Goal: Task Accomplishment & Management: Manage account settings

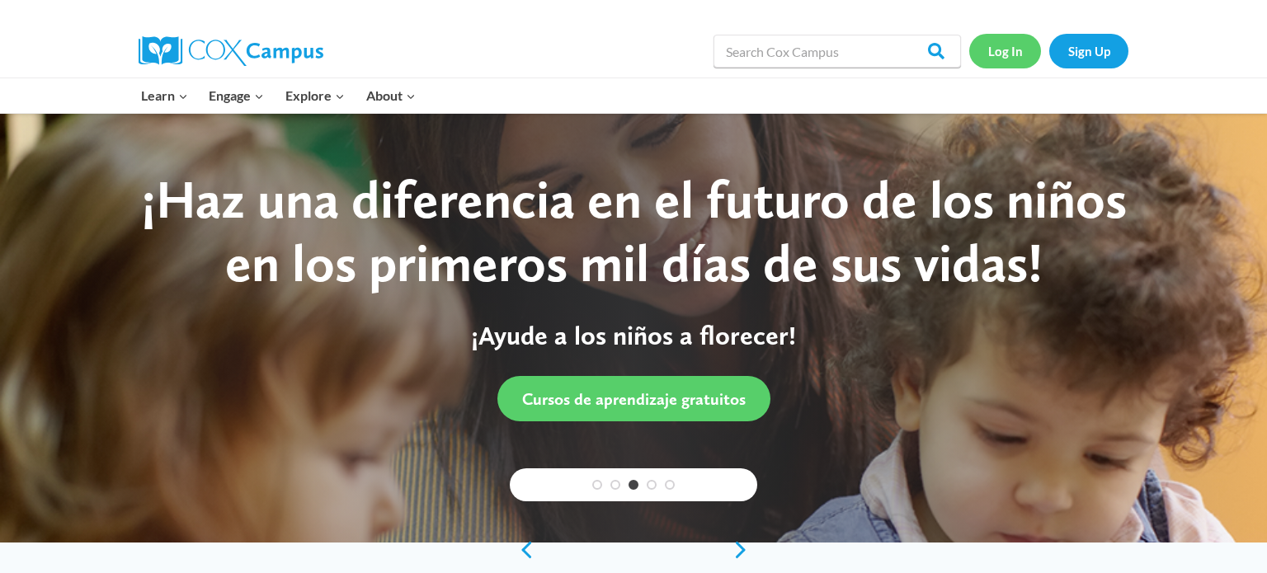
click at [1014, 45] on link "Log In" at bounding box center [1005, 51] width 72 height 34
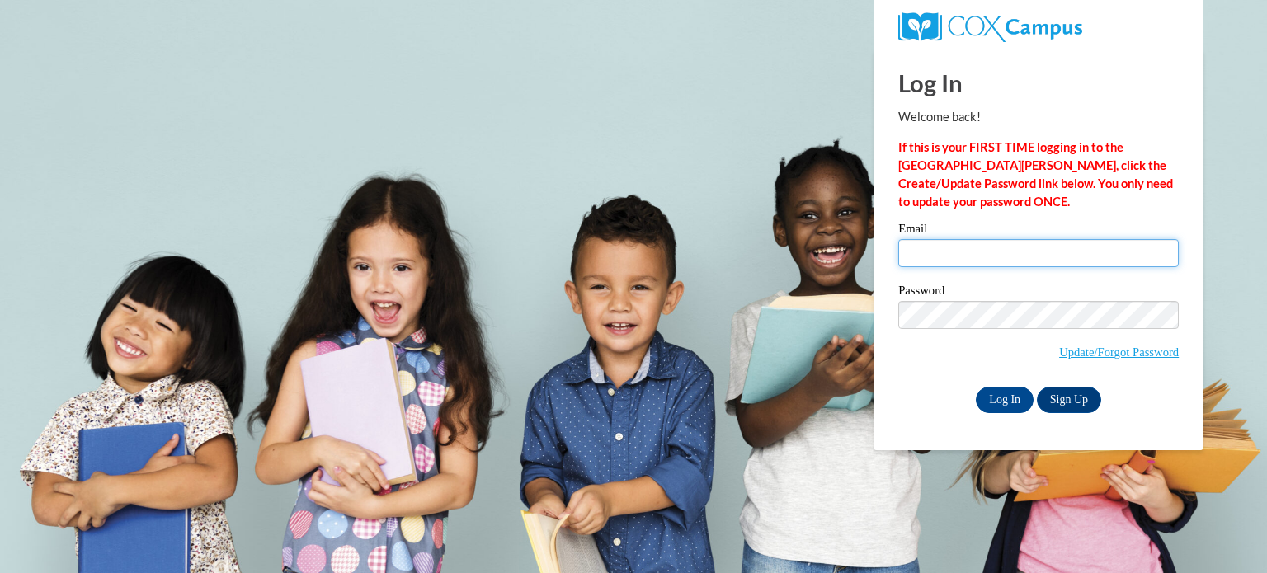
click at [943, 257] on input "Email" at bounding box center [1038, 253] width 280 height 28
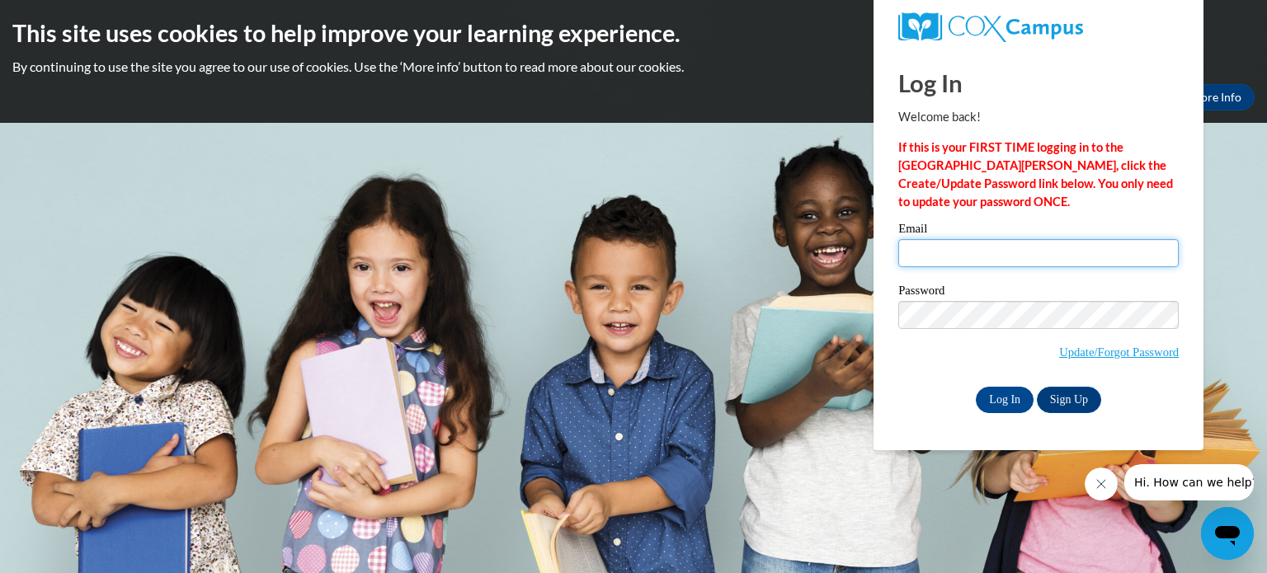
type input "[EMAIL_ADDRESS][DOMAIN_NAME]"
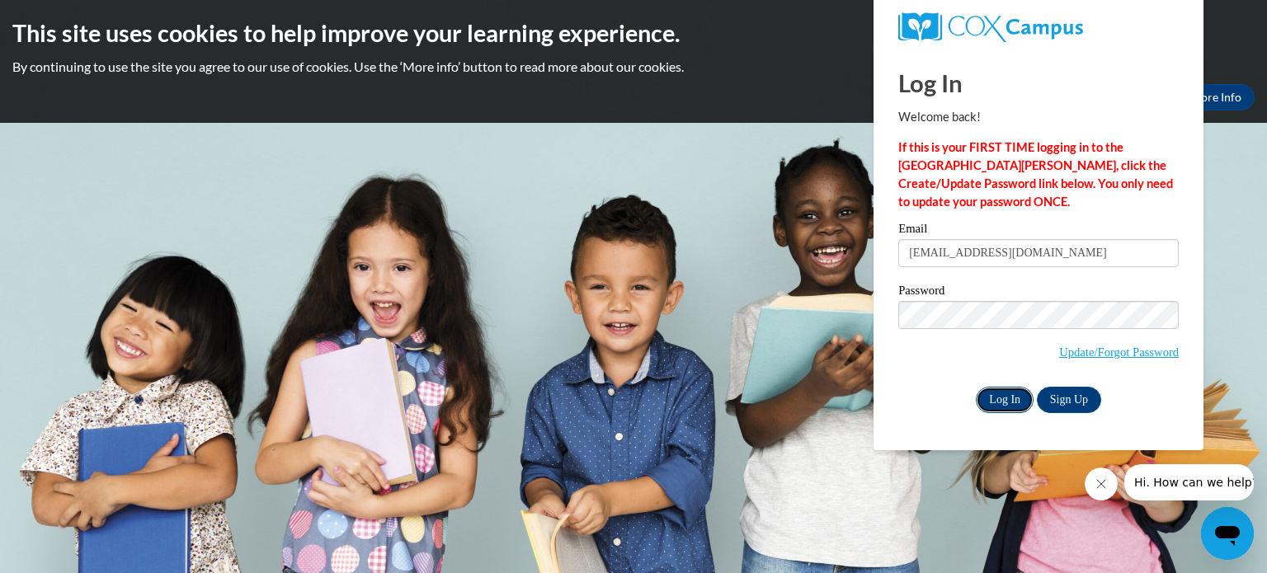
click at [1013, 400] on input "Log In" at bounding box center [1005, 400] width 58 height 26
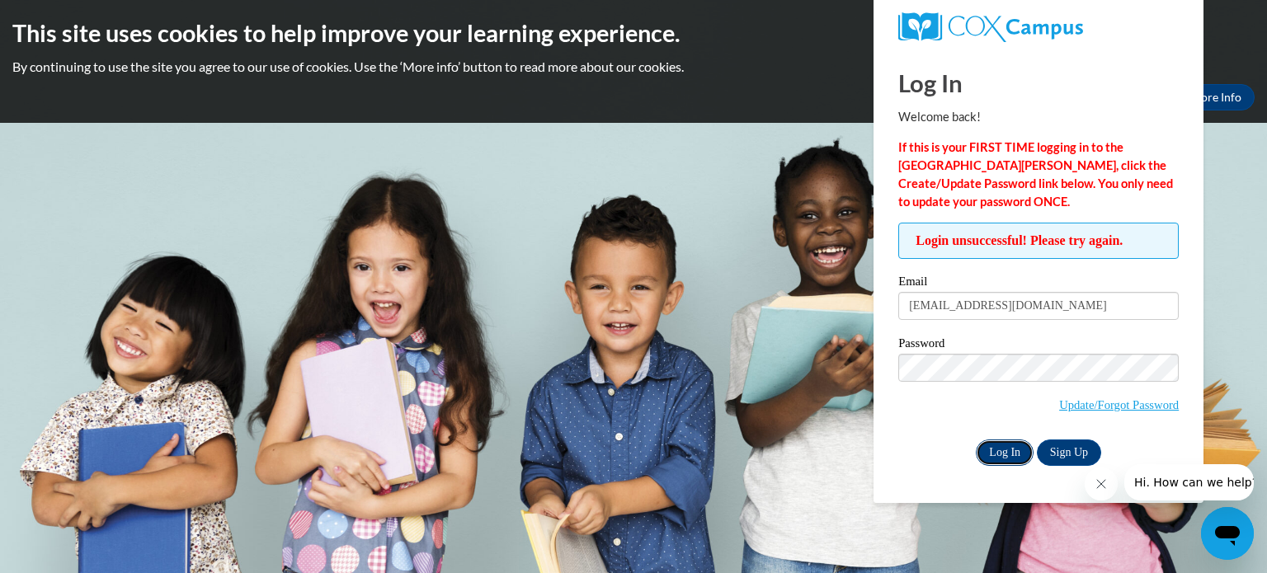
click at [993, 455] on input "Log In" at bounding box center [1005, 453] width 58 height 26
click at [1086, 407] on link "Update/Forgot Password" at bounding box center [1119, 404] width 120 height 13
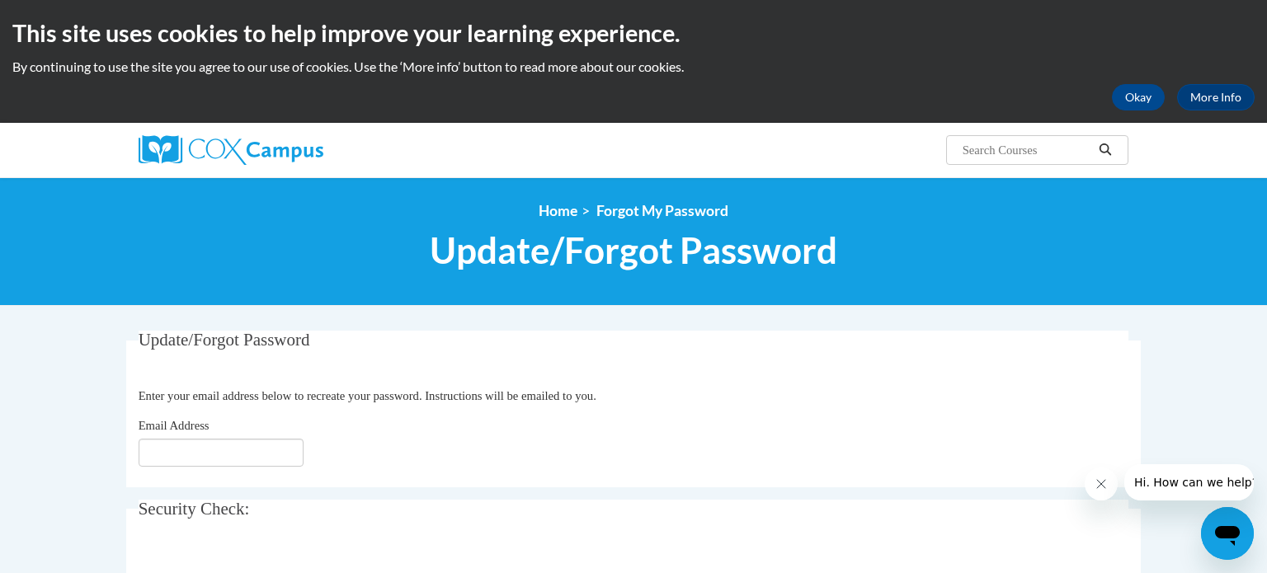
scroll to position [138, 0]
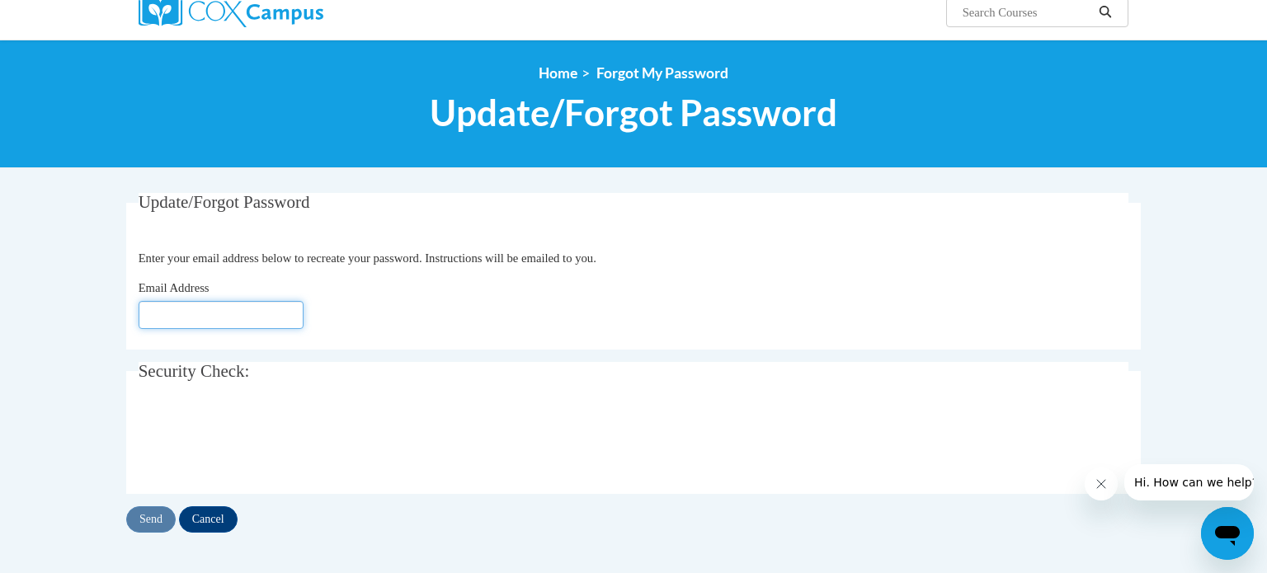
click at [200, 314] on input "Email Address" at bounding box center [221, 315] width 165 height 28
type input "sfortney@nosd.edu"
click at [155, 517] on input "Send" at bounding box center [150, 520] width 49 height 26
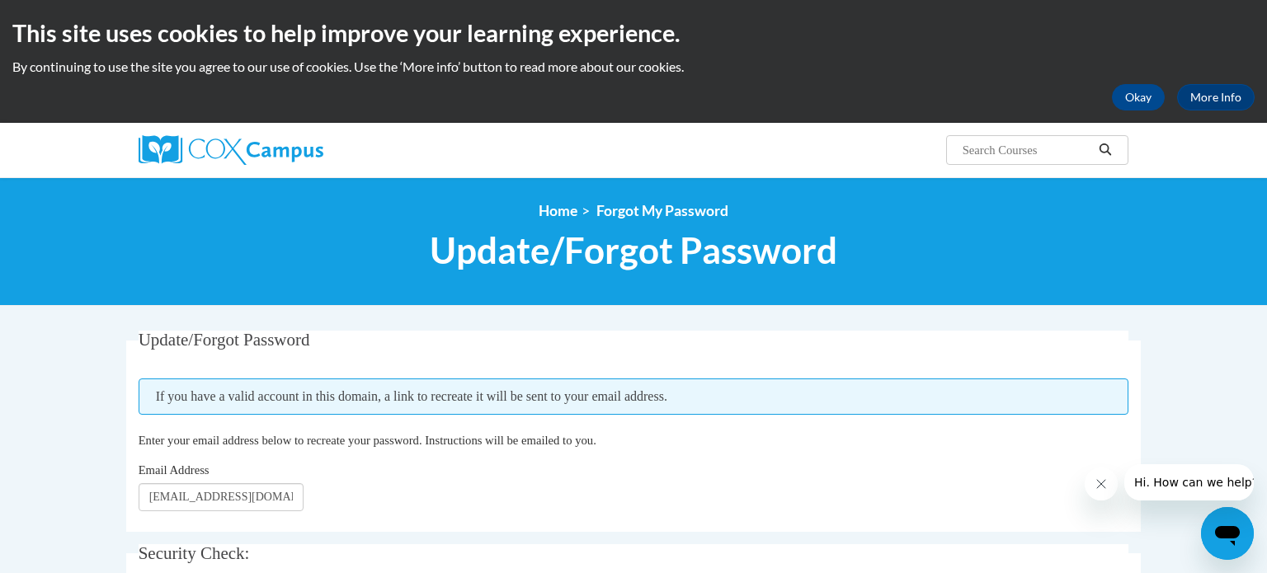
click at [155, 517] on fieldset "Update/Forgot Password Please enter your email address If you have a valid acco…" at bounding box center [633, 431] width 1015 height 201
click at [1131, 95] on button "Okay" at bounding box center [1138, 97] width 53 height 26
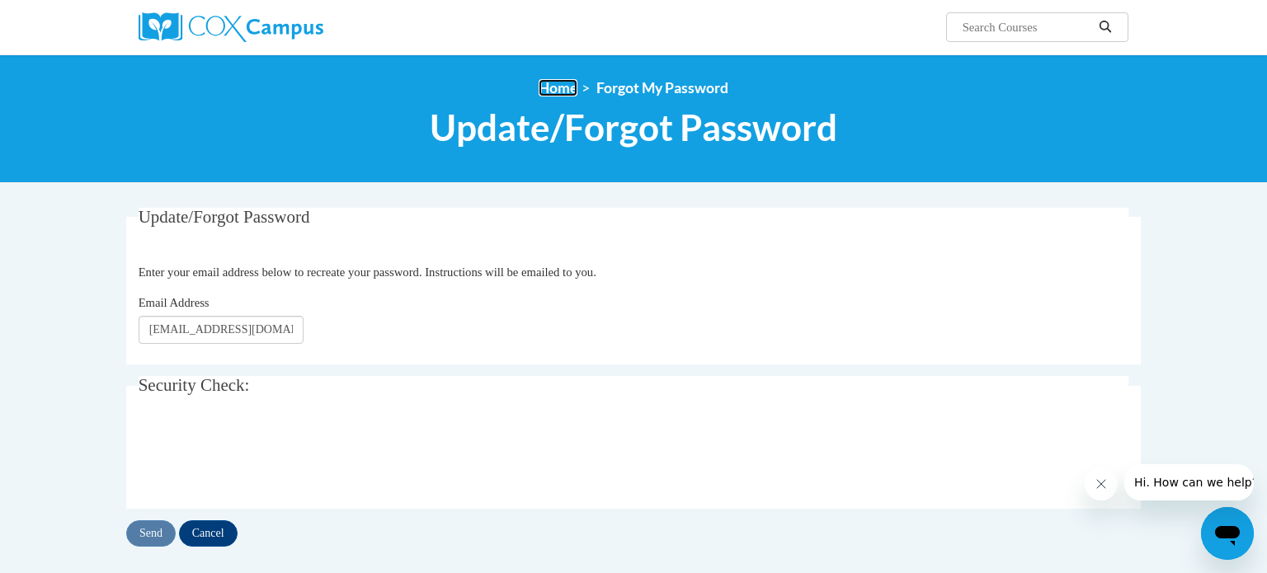
click at [559, 87] on link "Home" at bounding box center [558, 87] width 39 height 17
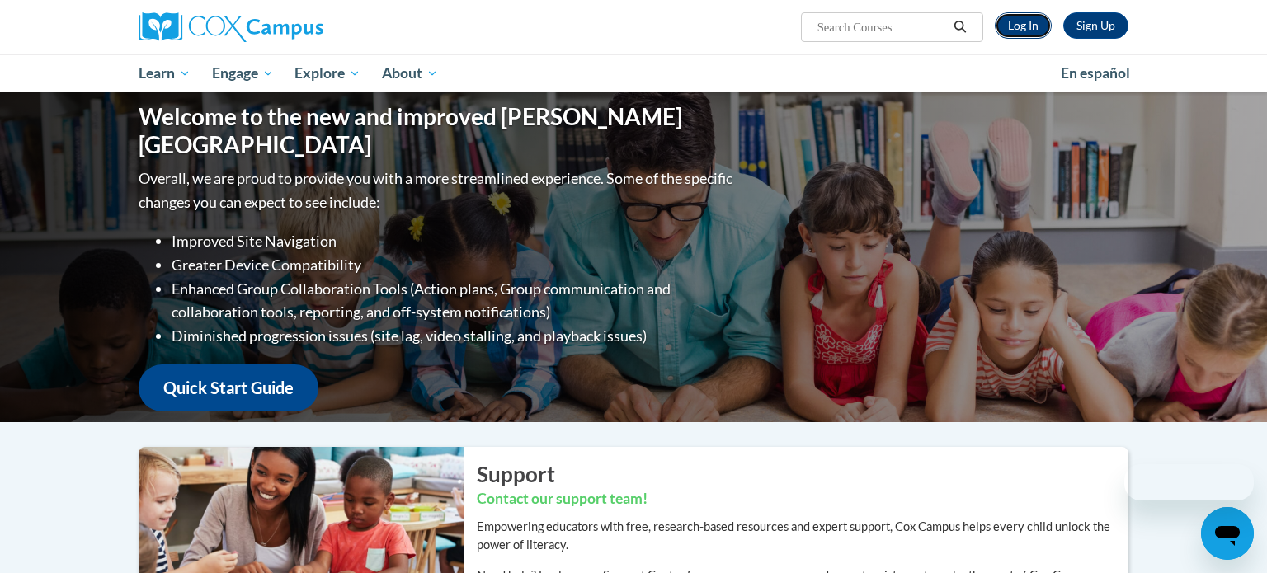
click at [1025, 31] on link "Log In" at bounding box center [1023, 25] width 57 height 26
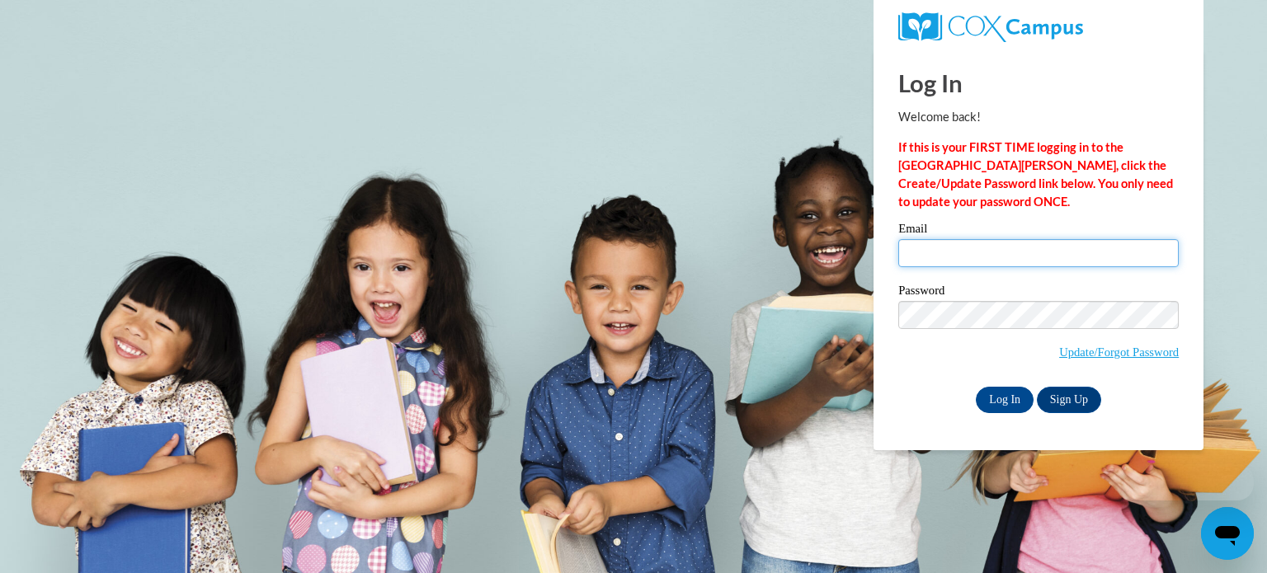
click at [1012, 262] on input "Email" at bounding box center [1038, 253] width 280 height 28
type input "[EMAIL_ADDRESS][DOMAIN_NAME]"
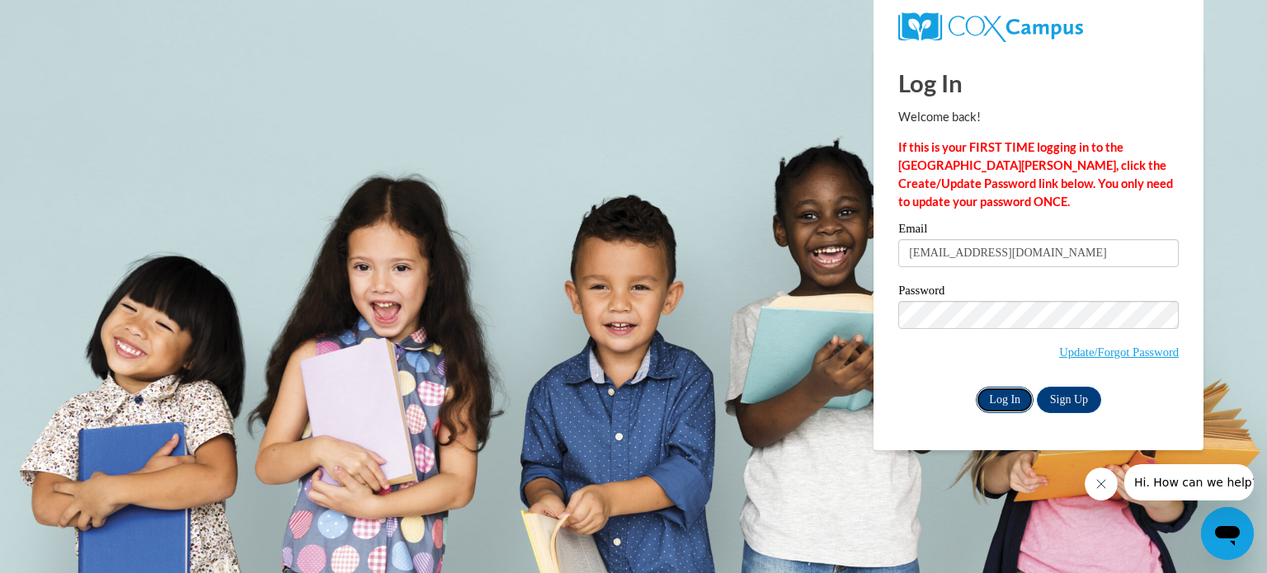
click at [1010, 395] on input "Log In" at bounding box center [1005, 400] width 58 height 26
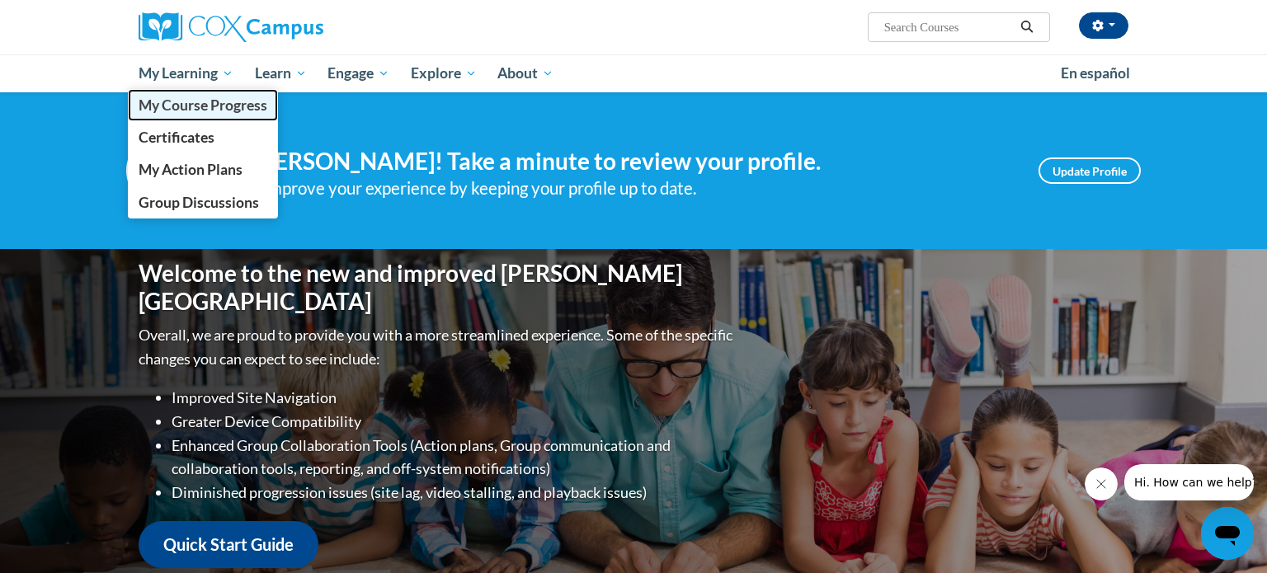
click at [177, 100] on span "My Course Progress" at bounding box center [203, 105] width 129 height 17
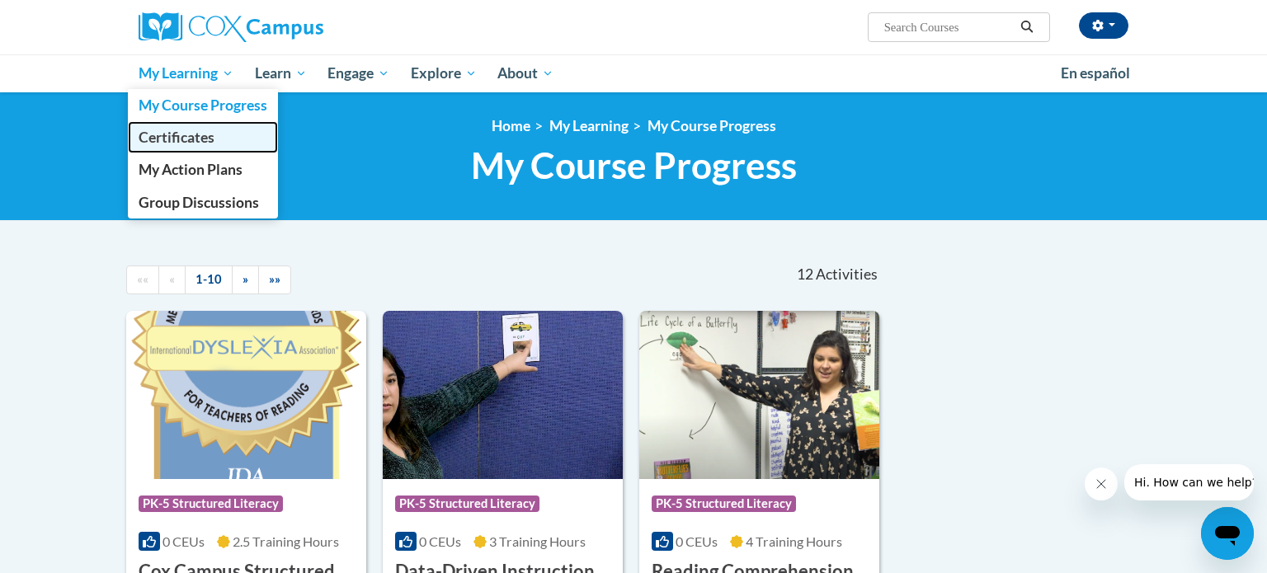
click at [177, 144] on span "Certificates" at bounding box center [177, 137] width 76 height 17
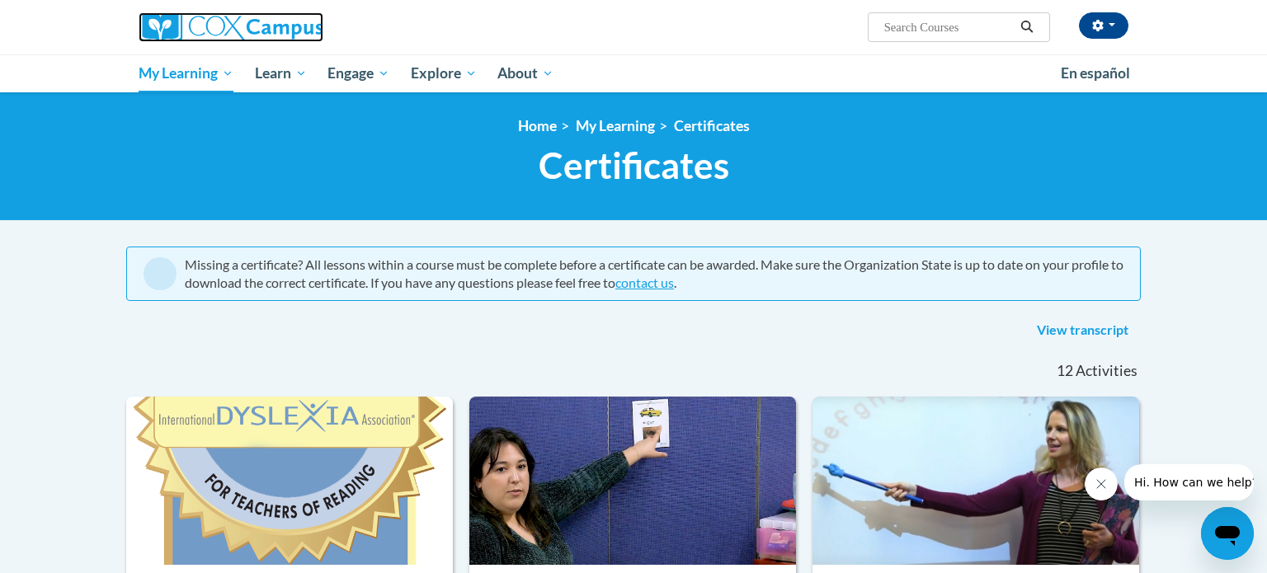
click at [230, 35] on img at bounding box center [231, 27] width 185 height 30
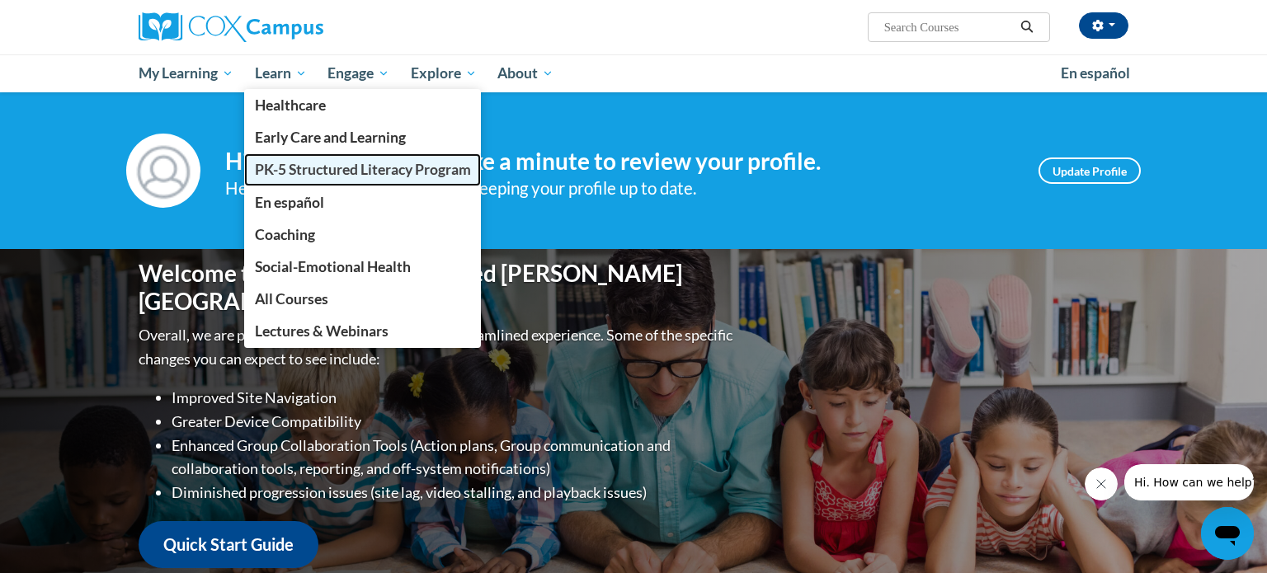
click at [289, 166] on span "PK-5 Structured Literacy Program" at bounding box center [363, 169] width 216 height 17
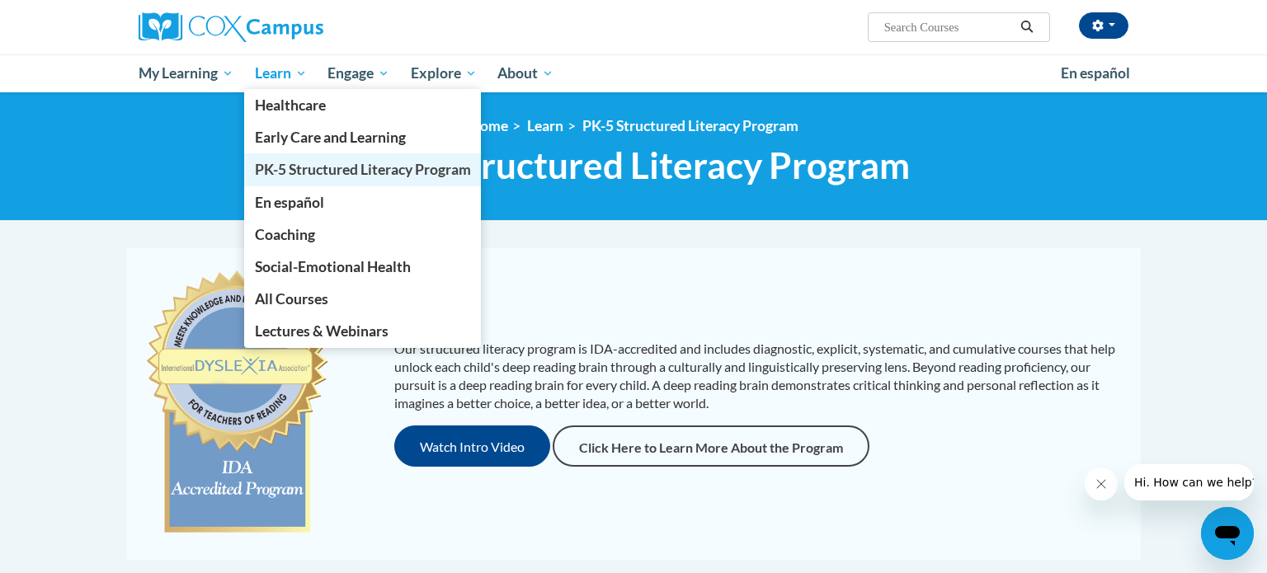
click at [312, 172] on span "PK-5 Structured Literacy Program" at bounding box center [363, 169] width 216 height 17
